Goal: Navigation & Orientation: Find specific page/section

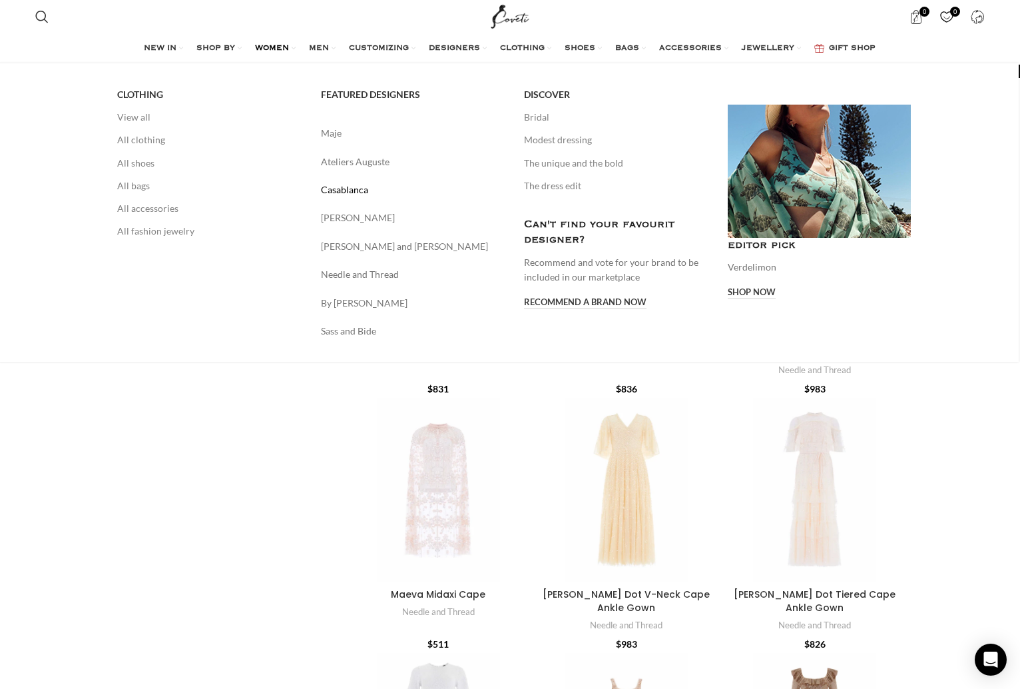
click at [324, 193] on link "Casablanca" at bounding box center [413, 189] width 184 height 15
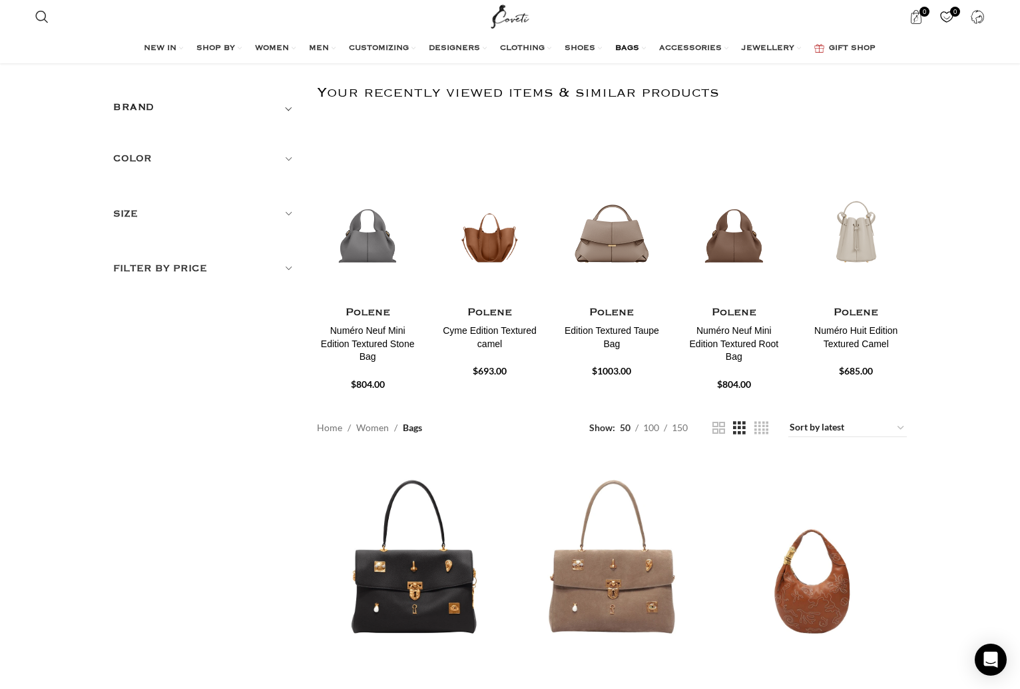
scroll to position [408, 0]
